Goal: Task Accomplishment & Management: Manage account settings

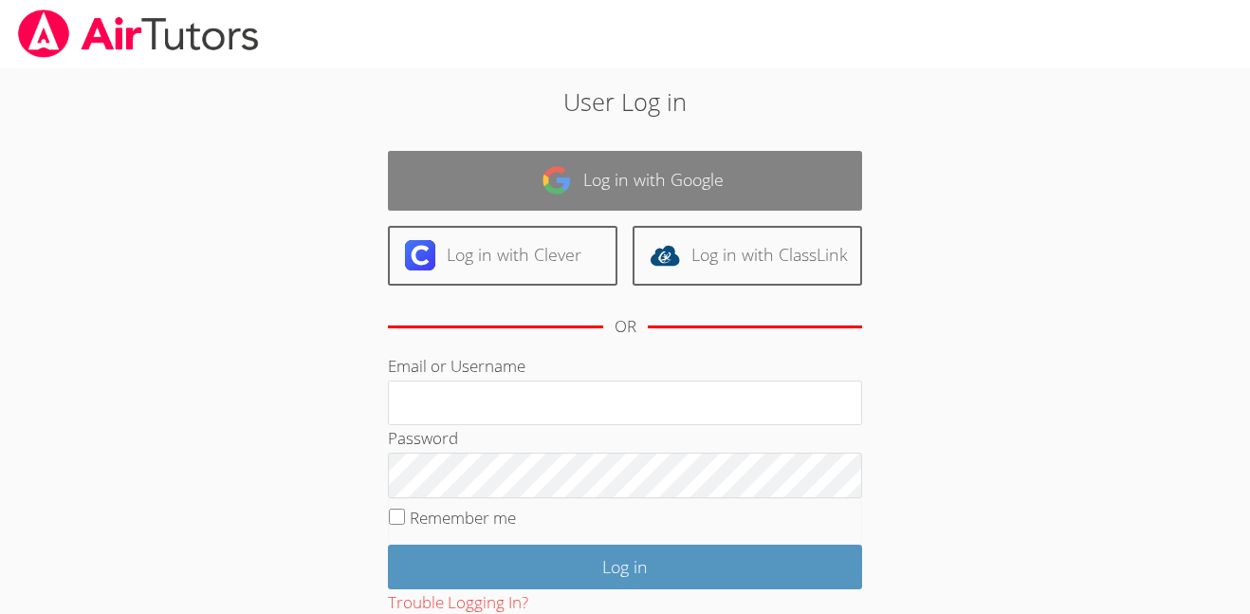
click at [576, 205] on link "Log in with Google" at bounding box center [625, 181] width 474 height 60
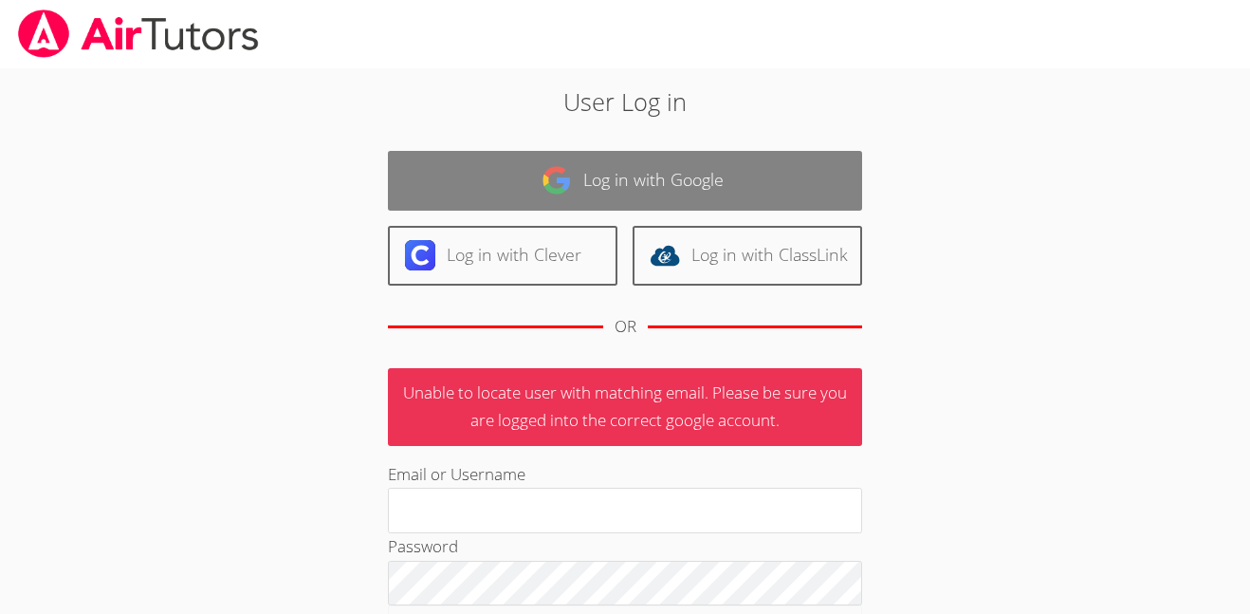
click at [722, 166] on link "Log in with Google" at bounding box center [625, 181] width 474 height 60
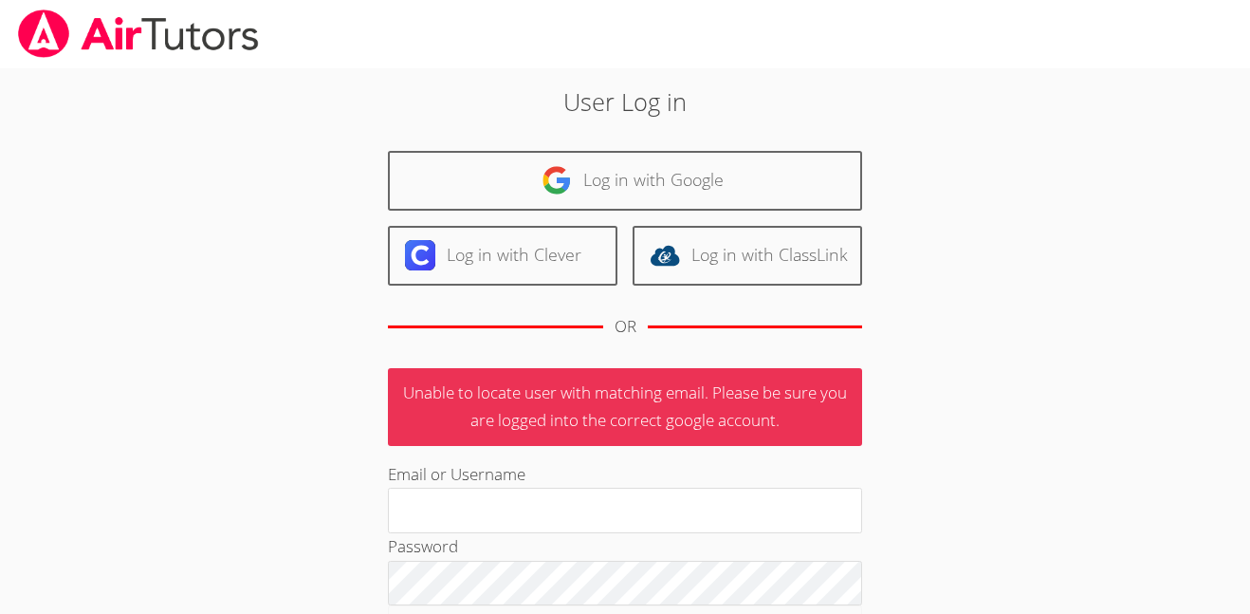
click at [580, 200] on link "Log in with Google" at bounding box center [625, 181] width 474 height 60
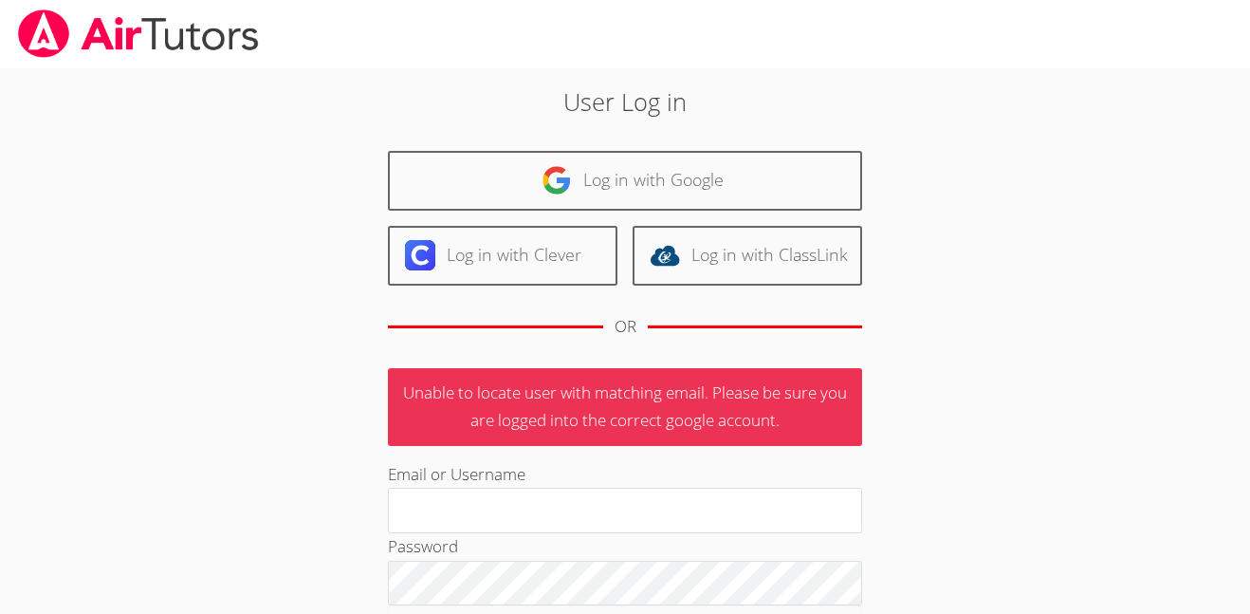
click at [580, 200] on link "Log in with Google" at bounding box center [625, 181] width 474 height 60
